Goal: Transaction & Acquisition: Purchase product/service

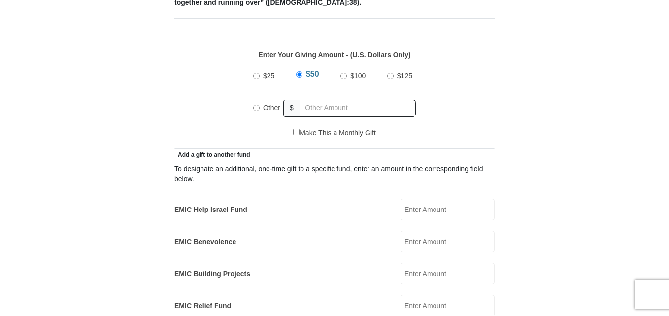
scroll to position [444, 0]
click at [258, 104] on input "Other" at bounding box center [256, 107] width 6 height 6
radio input "true"
type input "150"
click at [434, 198] on input "EMIC Help Israel Fund" at bounding box center [448, 209] width 94 height 22
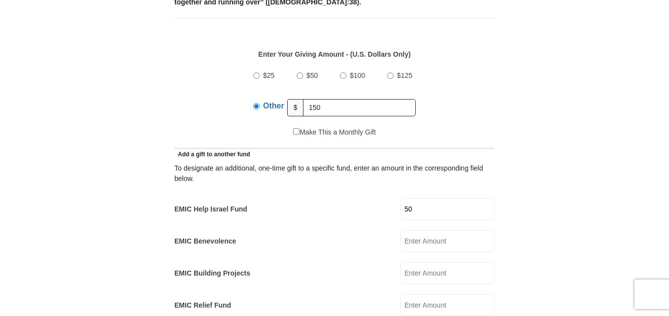
type input "50"
click at [447, 230] on input "EMIC Benevolence" at bounding box center [448, 241] width 94 height 22
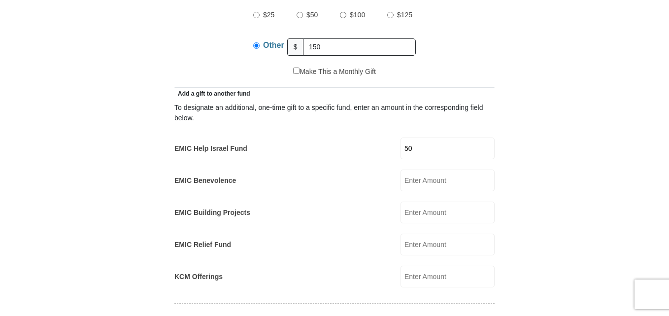
scroll to position [504, 0]
click at [422, 235] on input "EMIC Relief Fund" at bounding box center [448, 246] width 94 height 22
type input "2"
type input "77.00"
click at [421, 170] on input "EMIC Benevolence" at bounding box center [448, 181] width 94 height 22
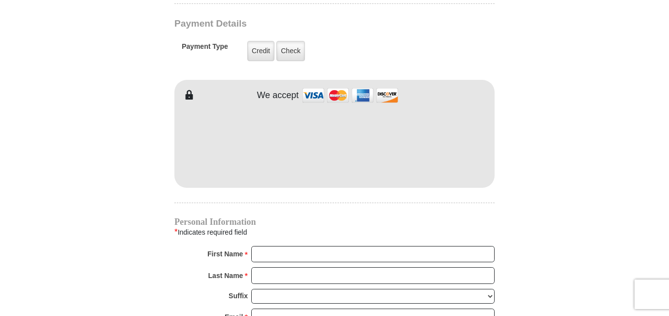
scroll to position [805, 0]
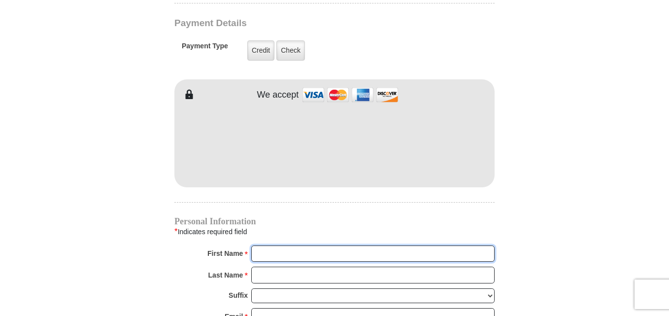
click at [292, 245] on input "First Name *" at bounding box center [372, 253] width 243 height 17
type input "Dennis"
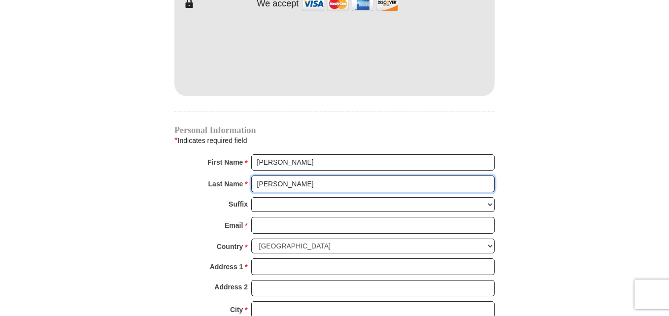
scroll to position [900, 0]
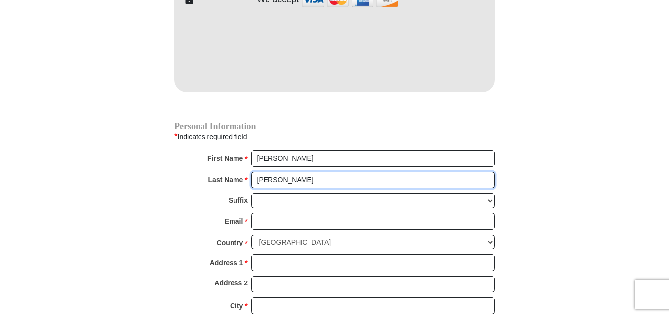
type input "Curry Jr"
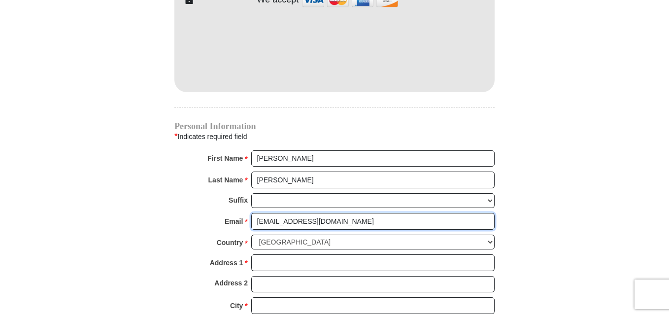
type input "dj.curry2@gmail.com"
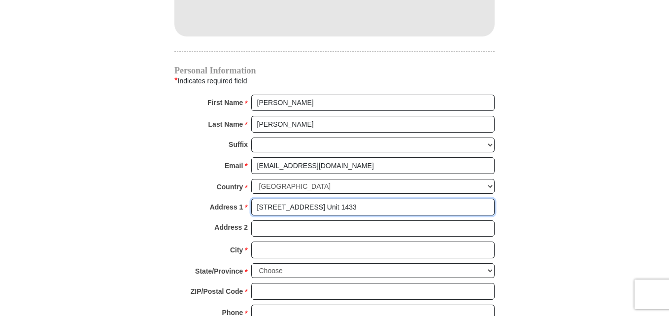
scroll to position [956, 0]
type input "122 N Wheaton Ave. Unit 1433"
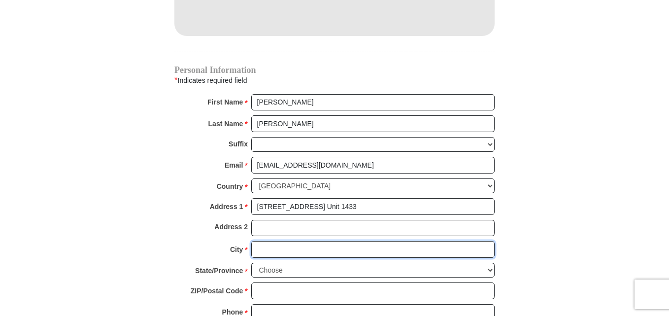
click at [280, 241] on input "City *" at bounding box center [372, 249] width 243 height 17
type input "Wheaton"
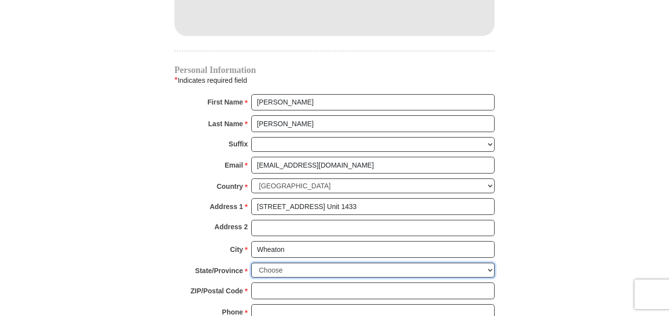
click at [287, 263] on select "Choose Alabama Alaska American Samoa Arizona Arkansas Armed Forces Americas Arm…" at bounding box center [372, 270] width 243 height 15
select select "IL"
click at [251, 263] on select "Choose Alabama Alaska American Samoa Arizona Arkansas Armed Forces Americas Arm…" at bounding box center [372, 270] width 243 height 15
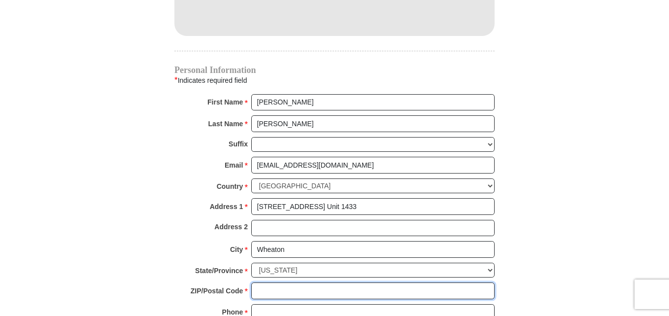
click at [291, 282] on input "ZIP/Postal Code *" at bounding box center [372, 290] width 243 height 17
type input "60187"
type input "6306398458"
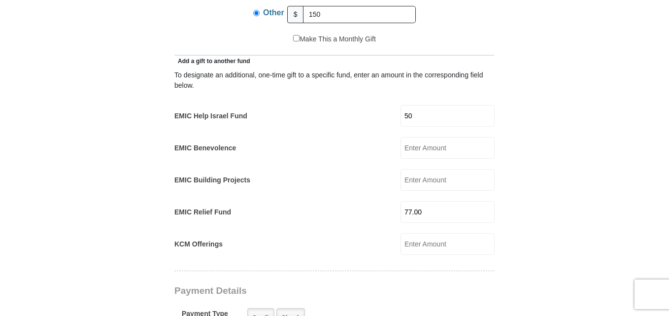
scroll to position [537, 0]
click at [431, 202] on input "77.00" at bounding box center [448, 213] width 94 height 22
click at [426, 105] on input "50" at bounding box center [448, 116] width 94 height 22
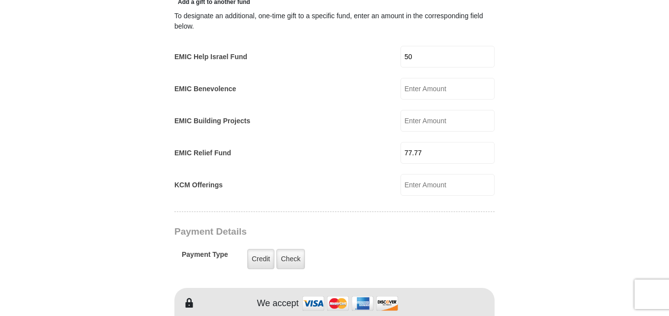
scroll to position [596, 0]
click at [440, 142] on input "77.77" at bounding box center [448, 153] width 94 height 22
type input "7"
type input "100"
click at [428, 46] on input "50" at bounding box center [448, 57] width 94 height 22
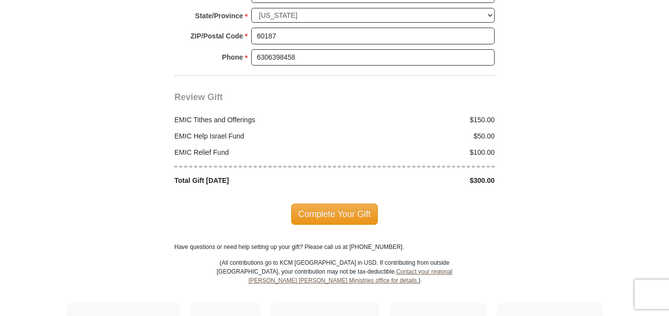
scroll to position [1211, 0]
click at [339, 203] on span "Complete Your Gift" at bounding box center [334, 213] width 87 height 21
